Goal: Task Accomplishment & Management: Manage account settings

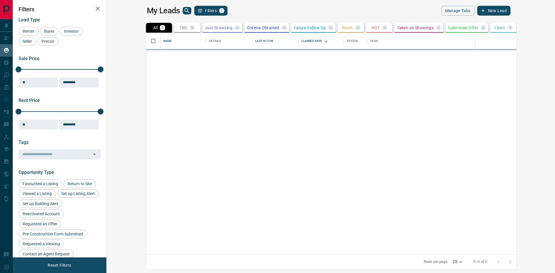
scroll to position [217, 442]
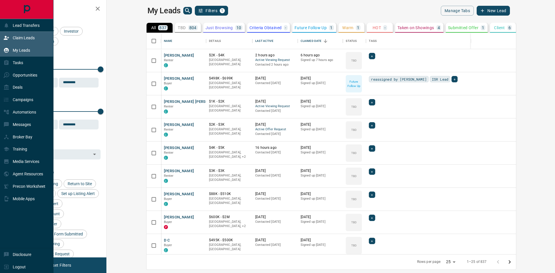
click at [25, 39] on p "Claim Leads" at bounding box center [24, 38] width 22 height 5
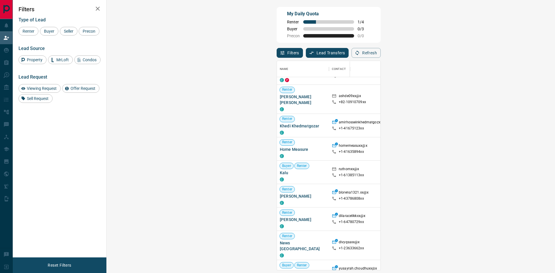
scroll to position [393, 0]
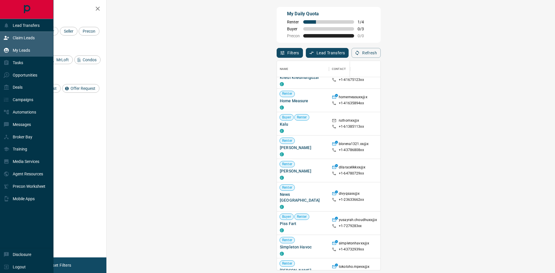
click at [25, 50] on p "My Leads" at bounding box center [21, 50] width 17 height 5
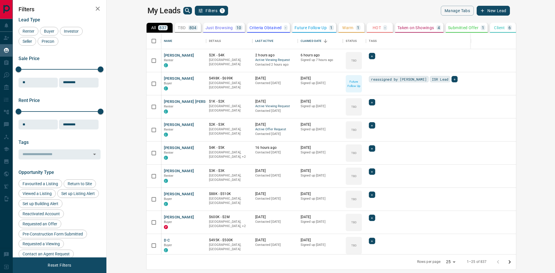
scroll to position [217, 442]
click at [197, 55] on icon "Open in New Tab" at bounding box center [199, 55] width 5 height 5
click at [197, 78] on icon "Open in New Tab" at bounding box center [199, 78] width 5 height 5
click at [197, 101] on icon "Open in New Tab" at bounding box center [199, 101] width 5 height 5
click at [198, 124] on icon "Open in New Tab" at bounding box center [199, 124] width 3 height 3
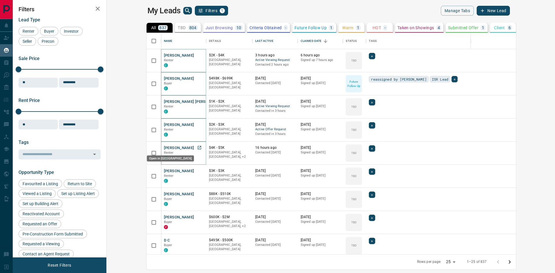
click at [197, 148] on icon "Open in New Tab" at bounding box center [199, 147] width 5 height 5
